Goal: Information Seeking & Learning: Check status

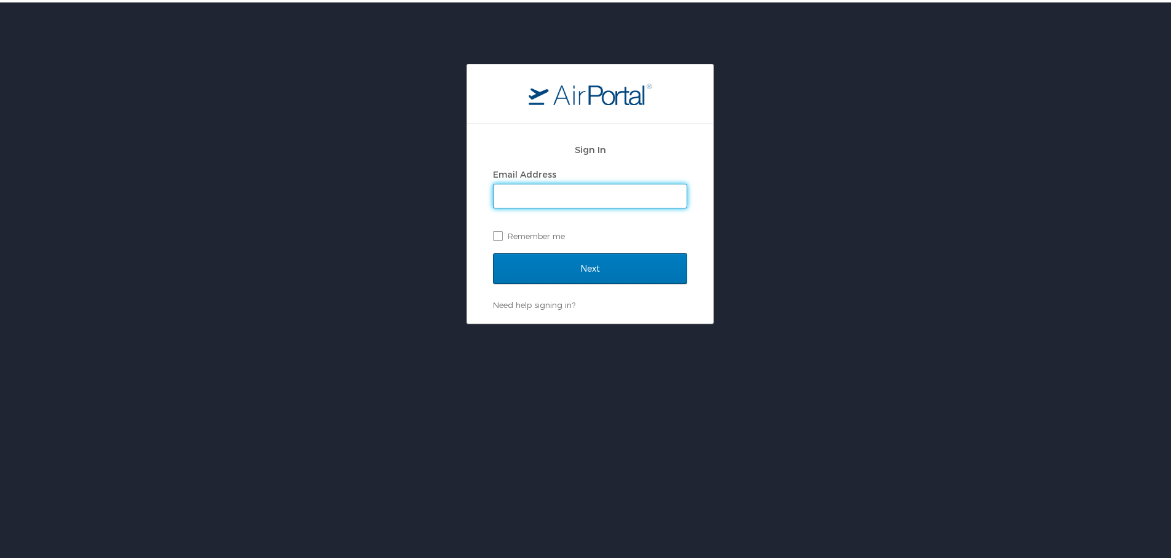
type input "[EMAIL_ADDRESS][DOMAIN_NAME]"
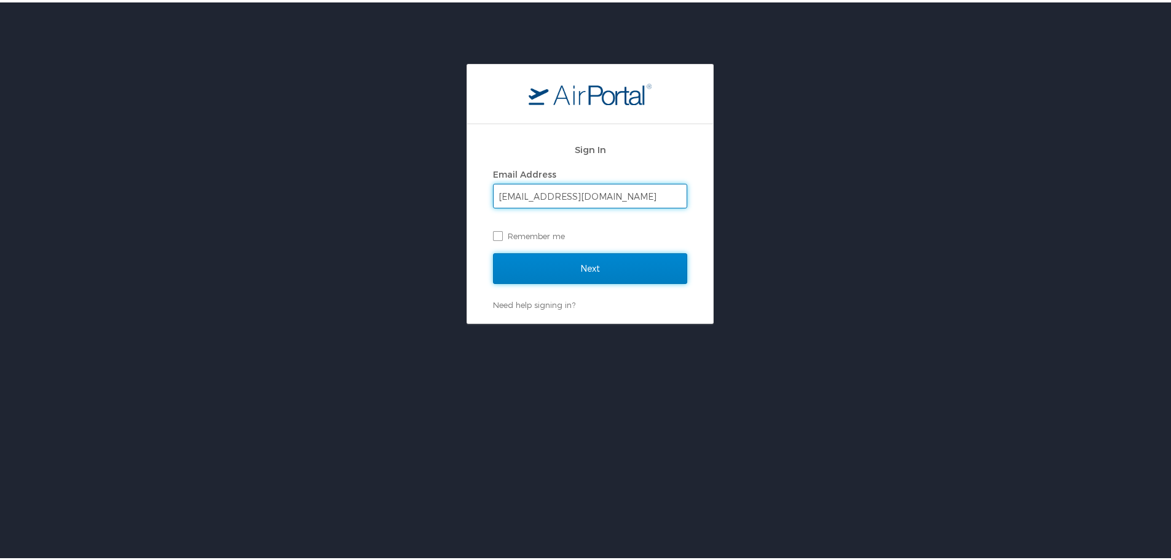
click at [594, 255] on input "Next" at bounding box center [590, 266] width 194 height 31
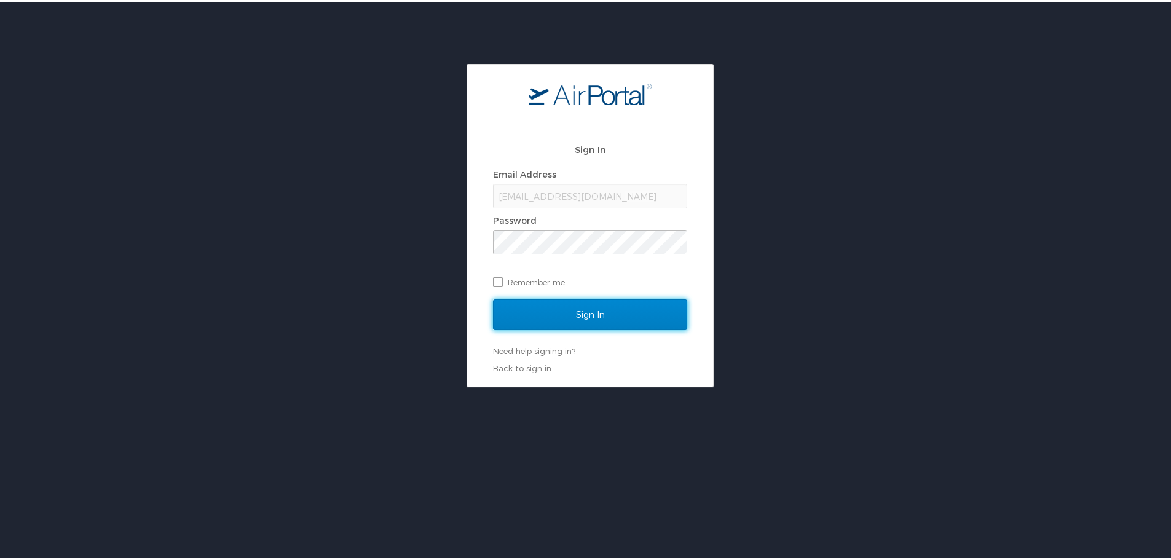
click at [589, 316] on input "Sign In" at bounding box center [590, 312] width 194 height 31
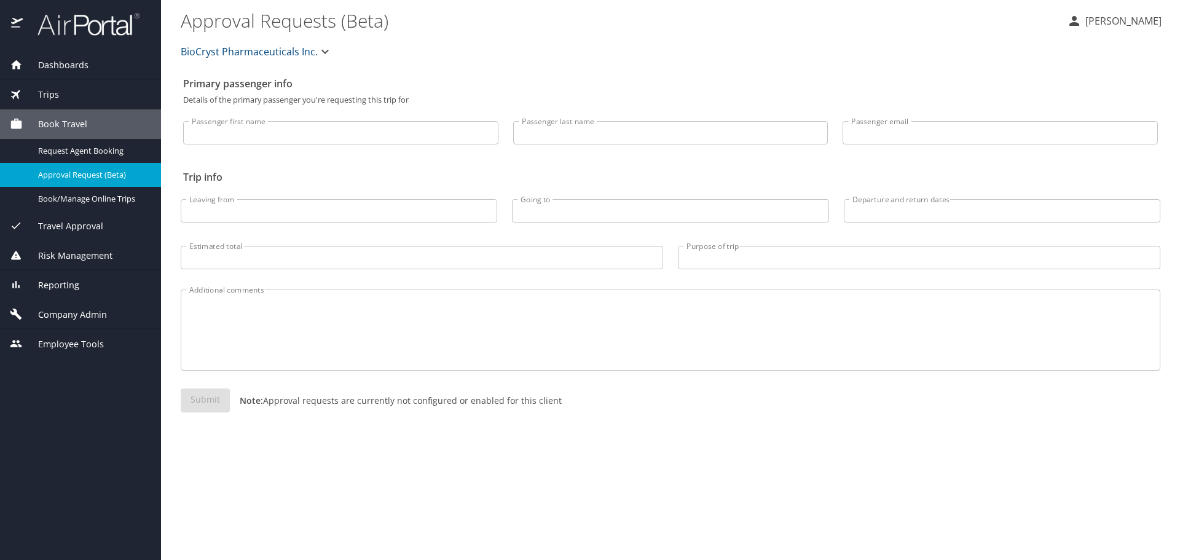
click at [49, 92] on span "Trips" at bounding box center [41, 95] width 36 height 14
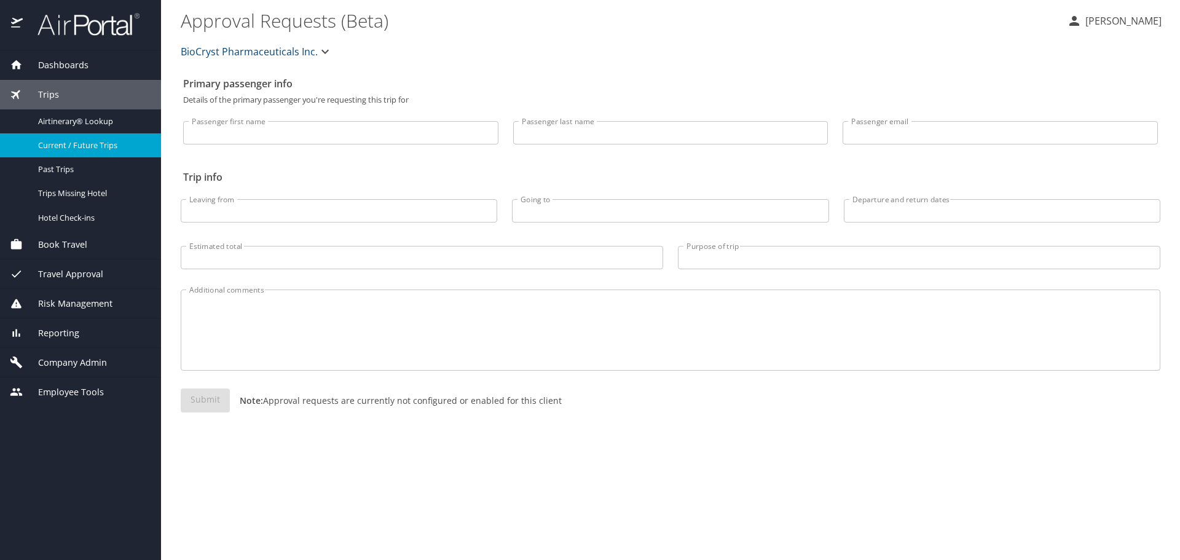
click at [79, 144] on span "Current / Future Trips" at bounding box center [92, 145] width 108 height 12
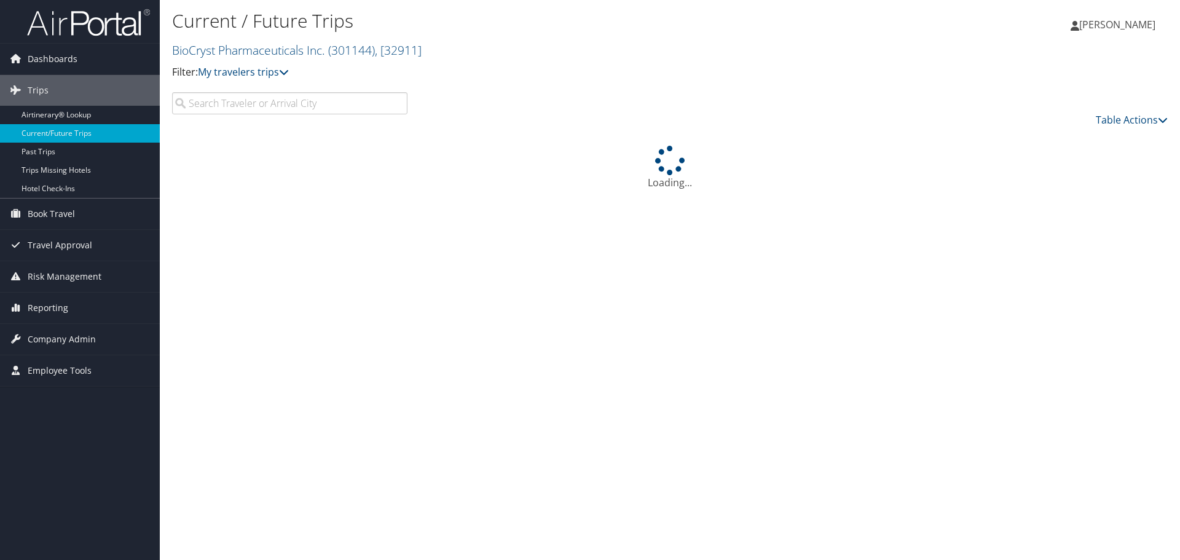
click at [221, 100] on input "search" at bounding box center [289, 103] width 235 height 22
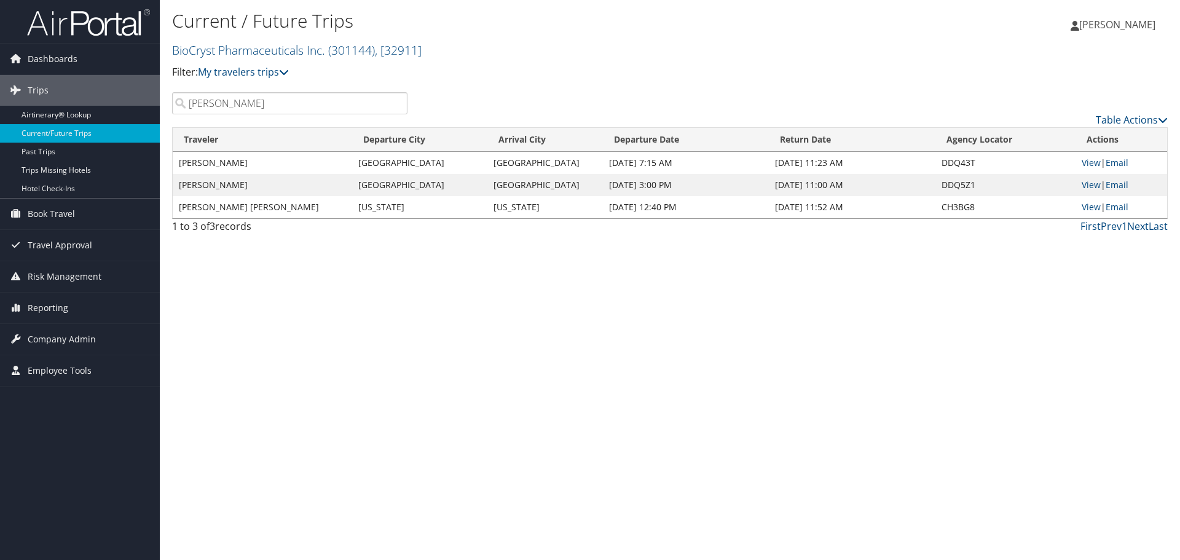
type input "[PERSON_NAME]"
click at [1092, 208] on link "View" at bounding box center [1090, 207] width 19 height 12
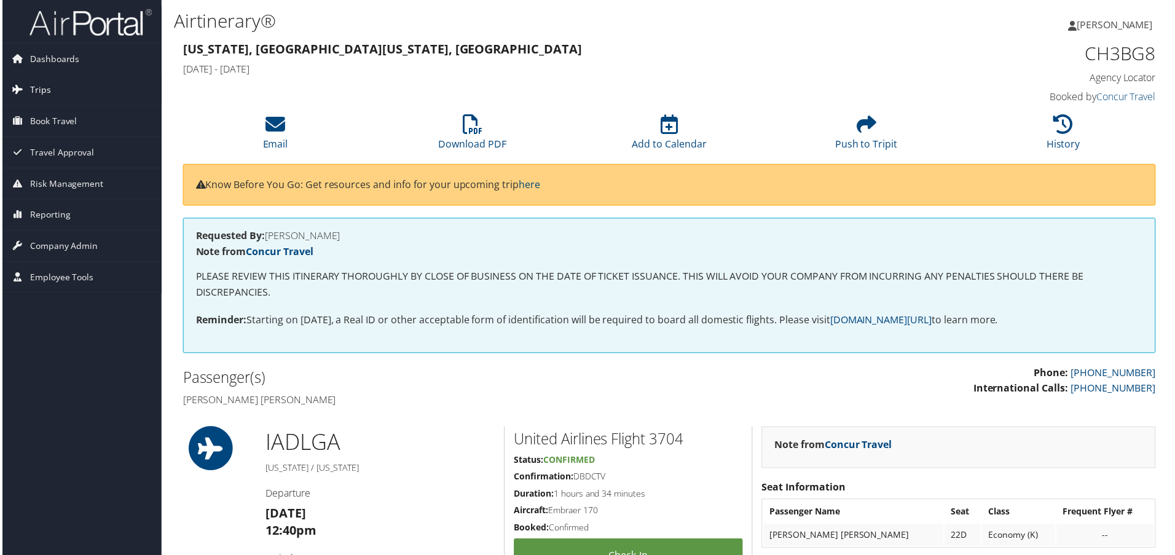
click at [44, 96] on span "Trips" at bounding box center [38, 90] width 21 height 31
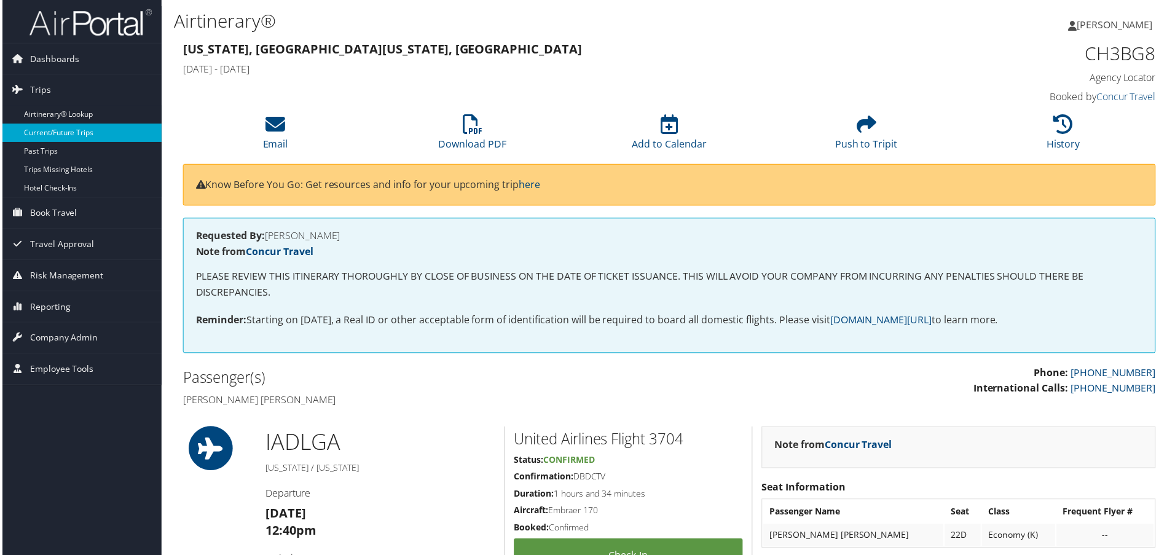
click at [60, 127] on link "Current/Future Trips" at bounding box center [80, 133] width 160 height 18
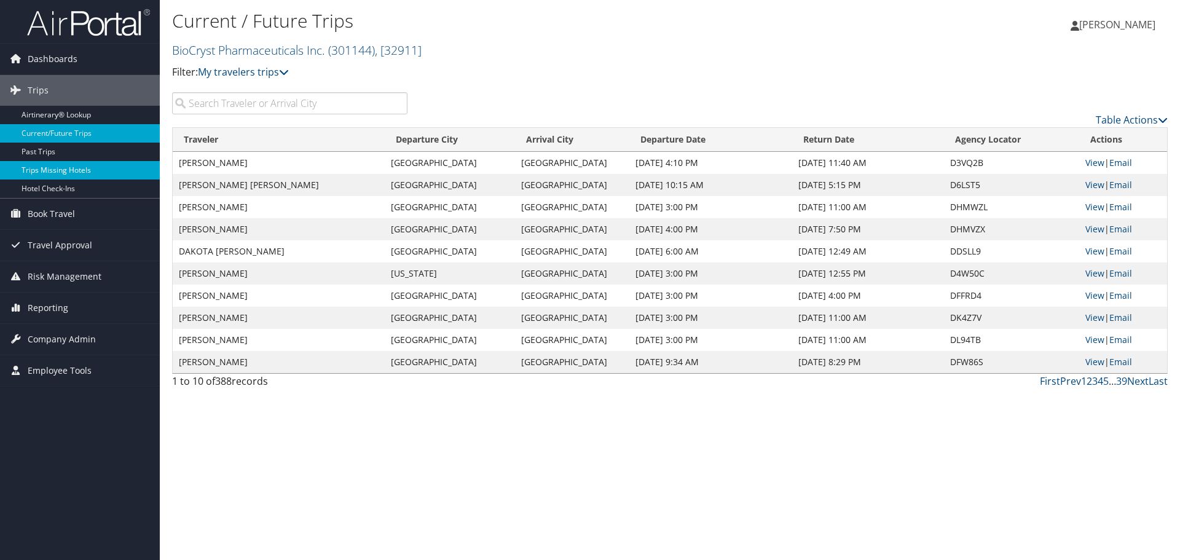
click at [55, 167] on link "Trips Missing Hotels" at bounding box center [80, 170] width 160 height 18
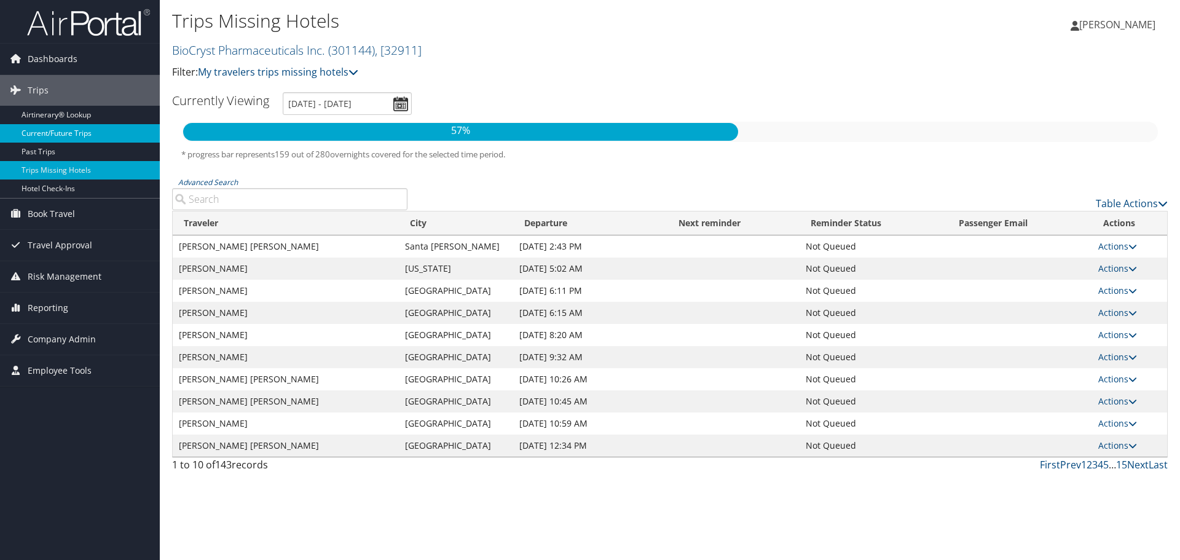
click at [51, 131] on link "Current/Future Trips" at bounding box center [80, 133] width 160 height 18
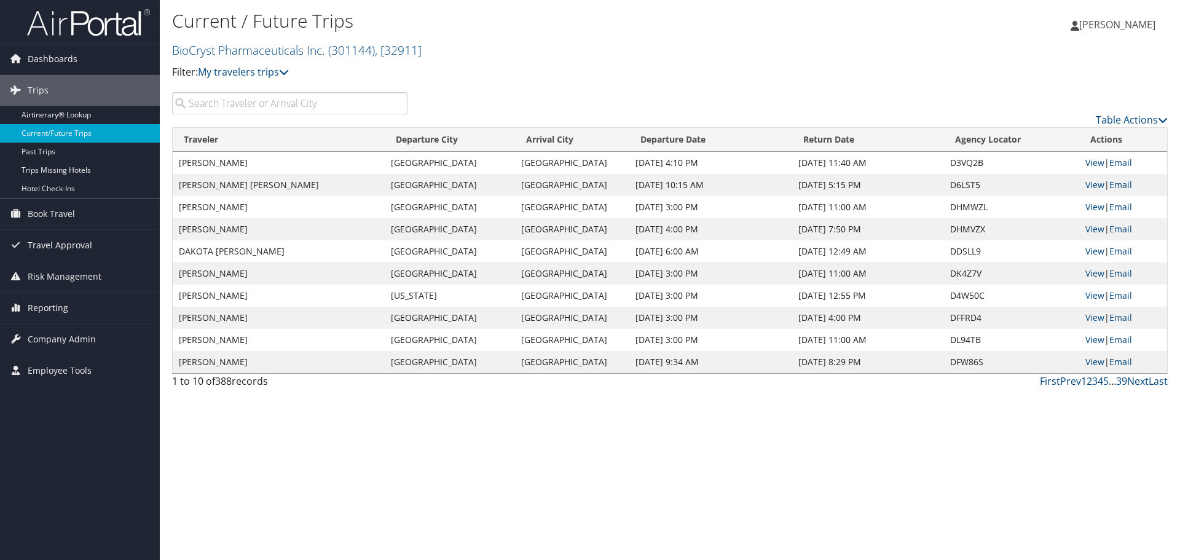
click at [256, 103] on input "search" at bounding box center [289, 103] width 235 height 22
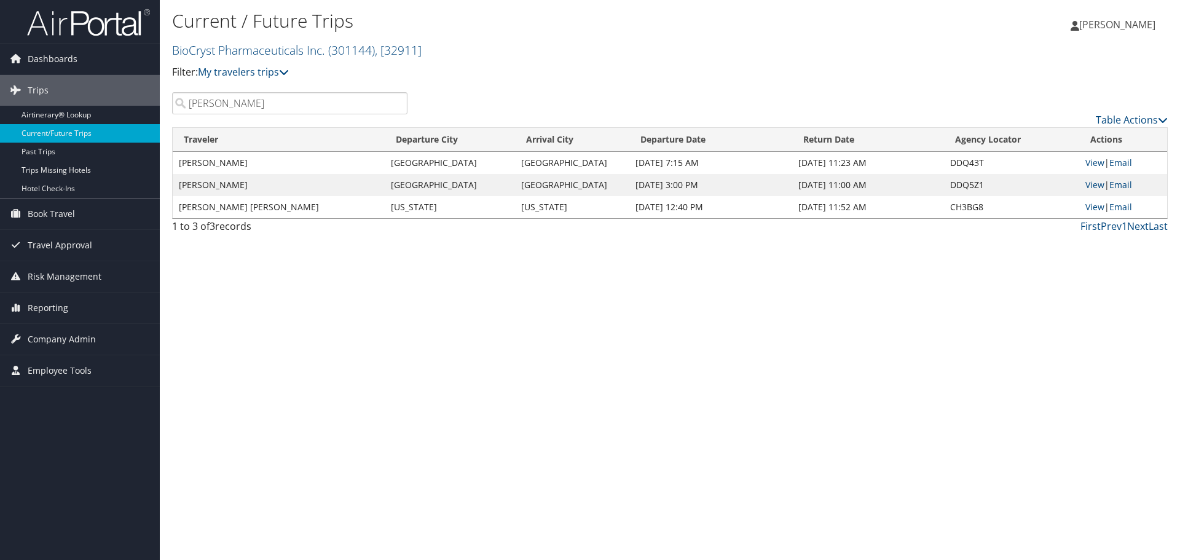
type input "[PERSON_NAME]"
